Goal: Check status: Check status

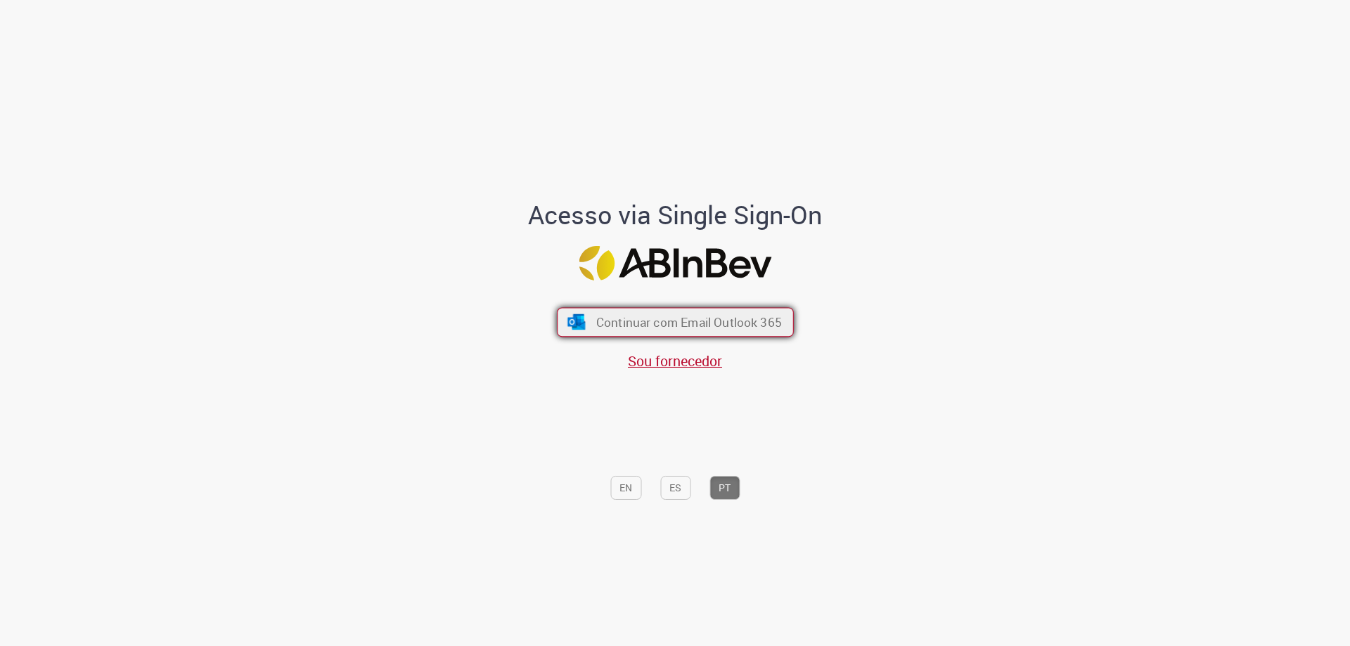
click at [724, 331] on button "Continuar com Email Outlook 365" at bounding box center [675, 323] width 237 height 30
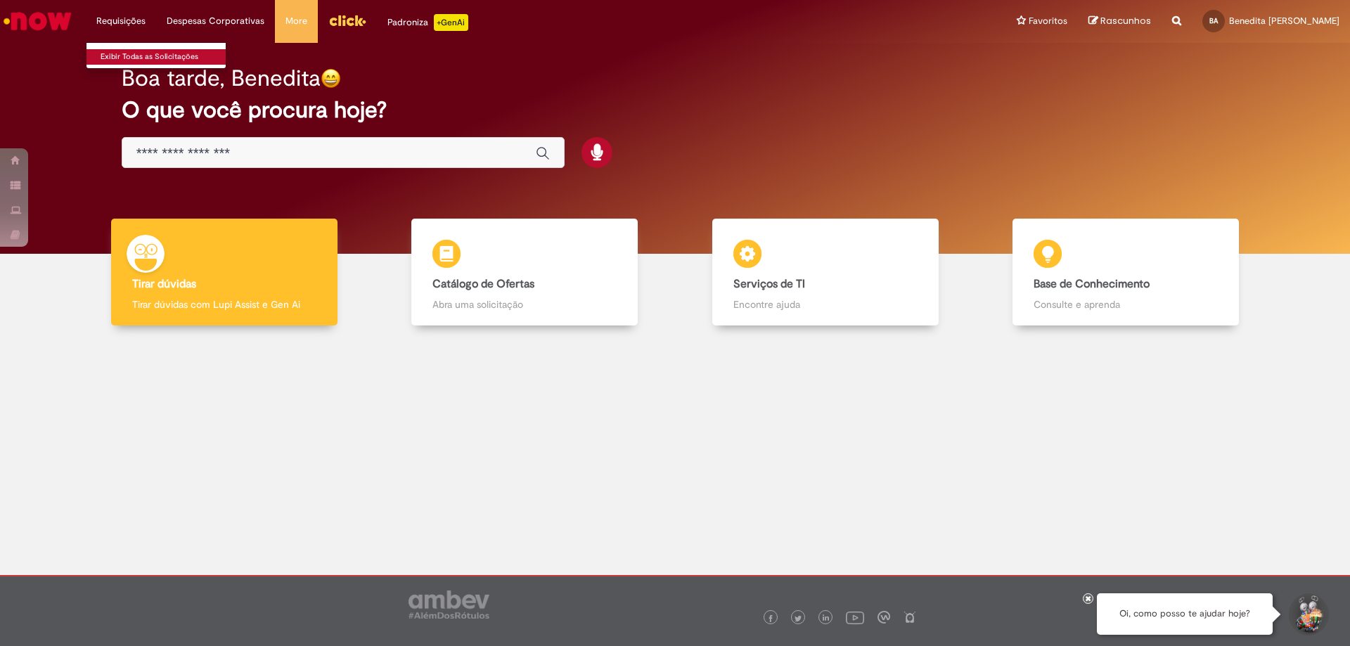
click at [125, 58] on link "Exibir Todas as Solicitações" at bounding box center [163, 56] width 155 height 15
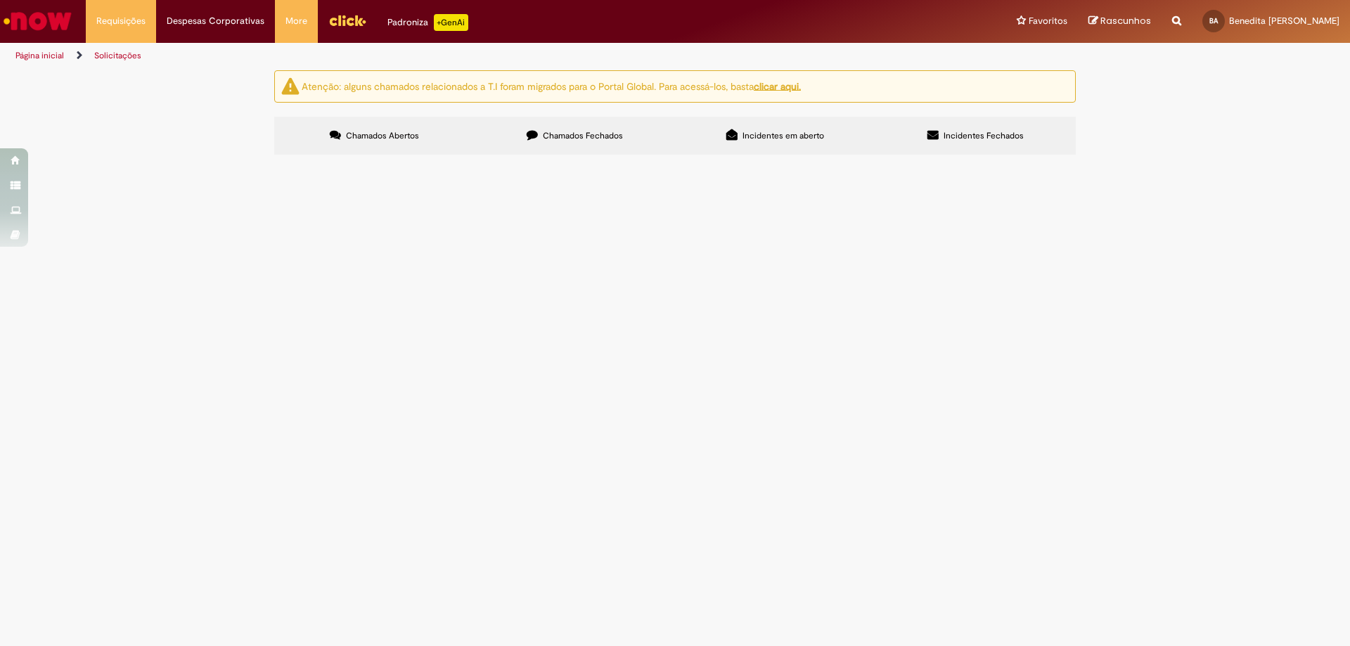
click at [579, 136] on span "Chamados Fechados" at bounding box center [583, 135] width 80 height 11
click at [778, 146] on label "Incidentes em aberto" at bounding box center [775, 136] width 200 height 38
click at [995, 134] on span "Incidentes Fechados" at bounding box center [983, 135] width 80 height 11
click at [369, 129] on label "Chamados Abertos" at bounding box center [374, 136] width 200 height 38
click at [782, 88] on u "clicar aqui." at bounding box center [777, 85] width 47 height 13
